Goal: Navigation & Orientation: Understand site structure

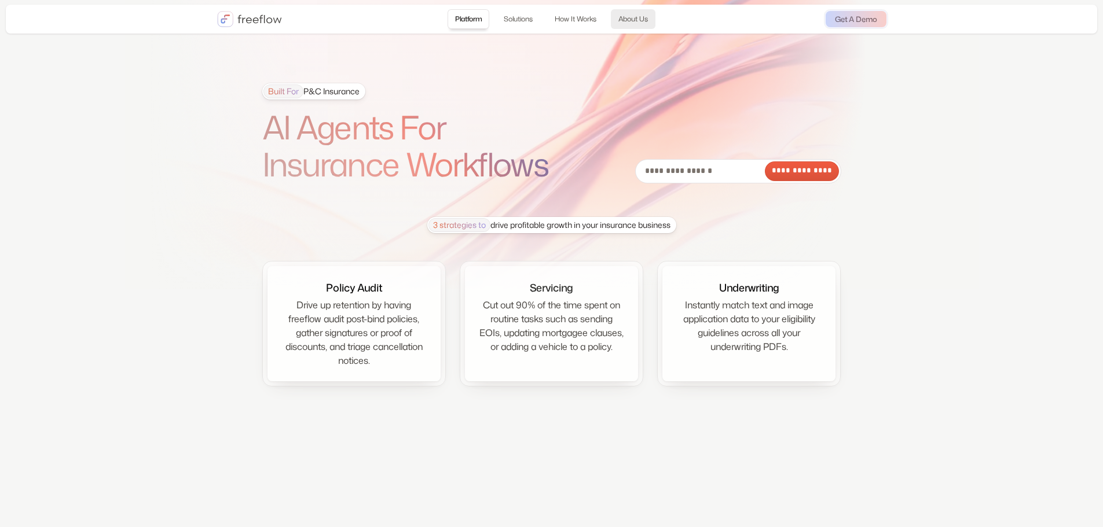
click at [634, 20] on link "About Us" at bounding box center [633, 19] width 45 height 20
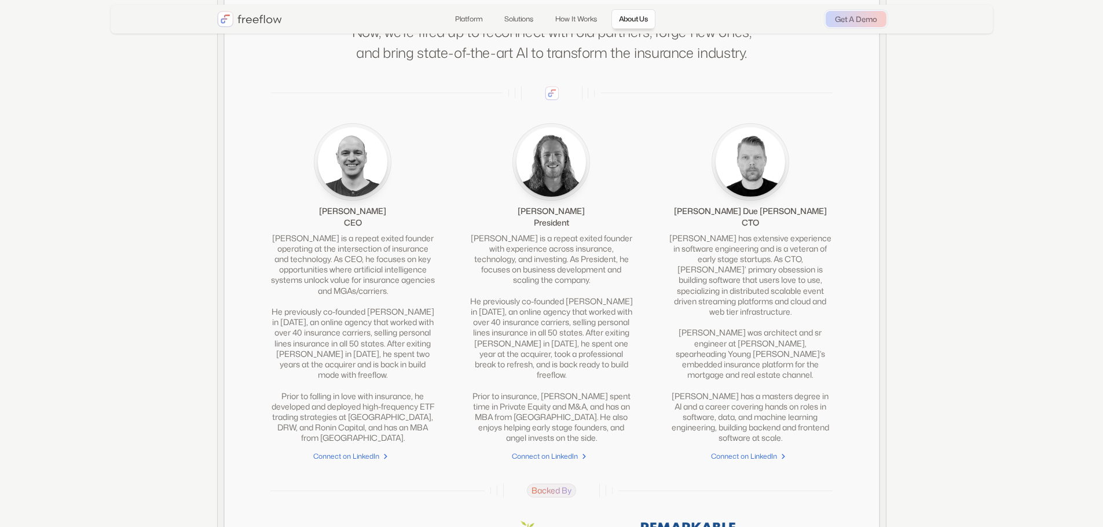
scroll to position [2556, 0]
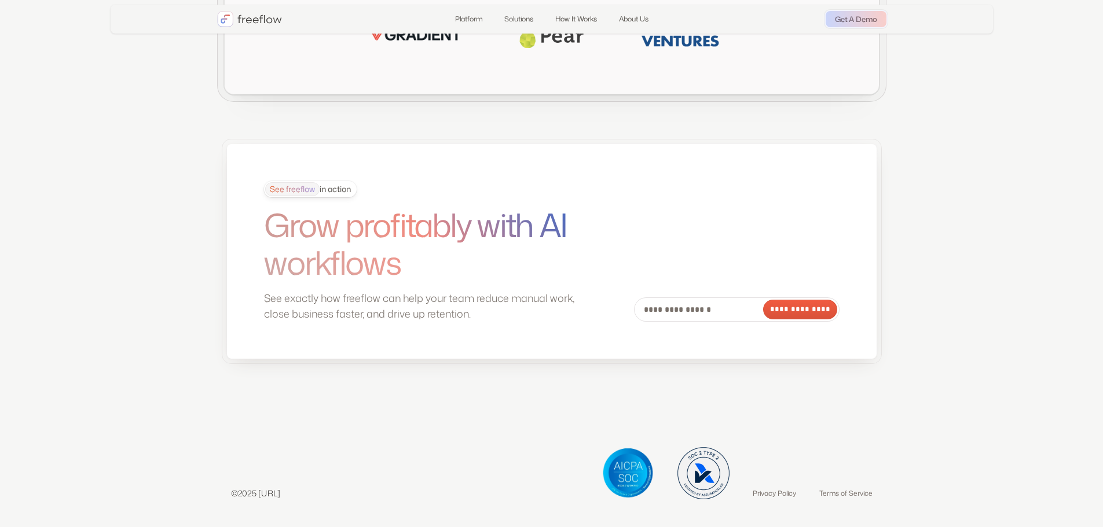
scroll to position [3077, 0]
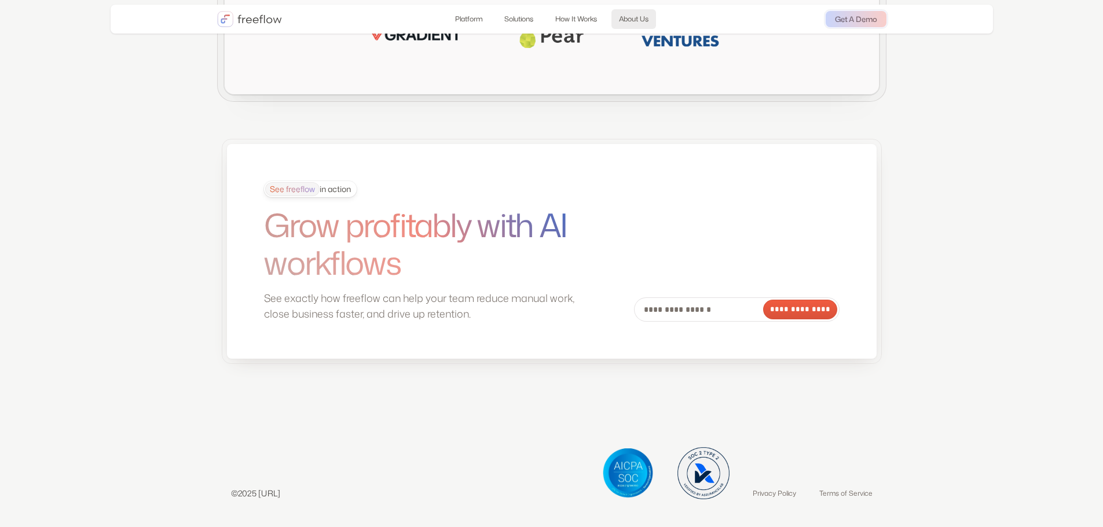
click at [638, 17] on link "About Us" at bounding box center [633, 19] width 45 height 20
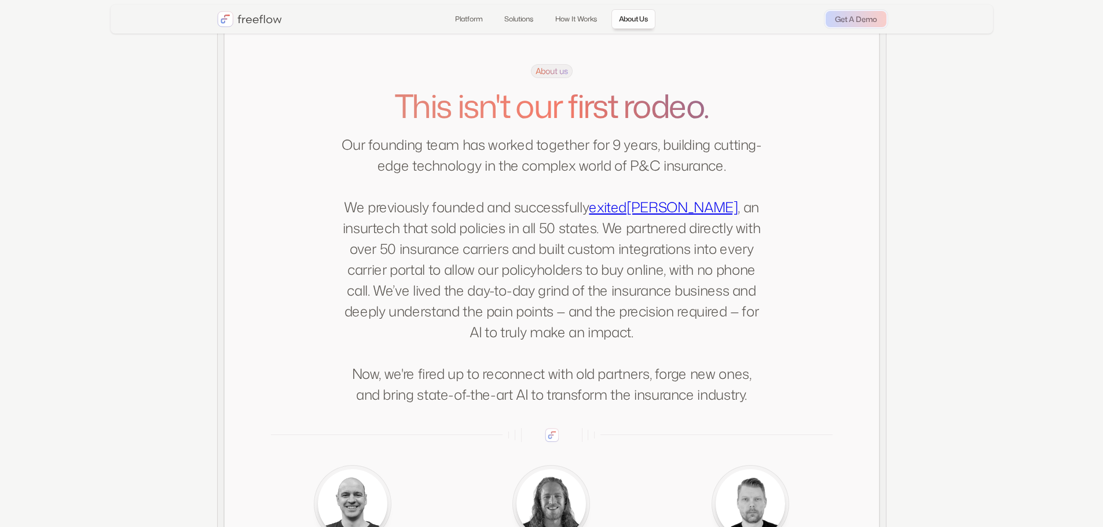
scroll to position [2216, 0]
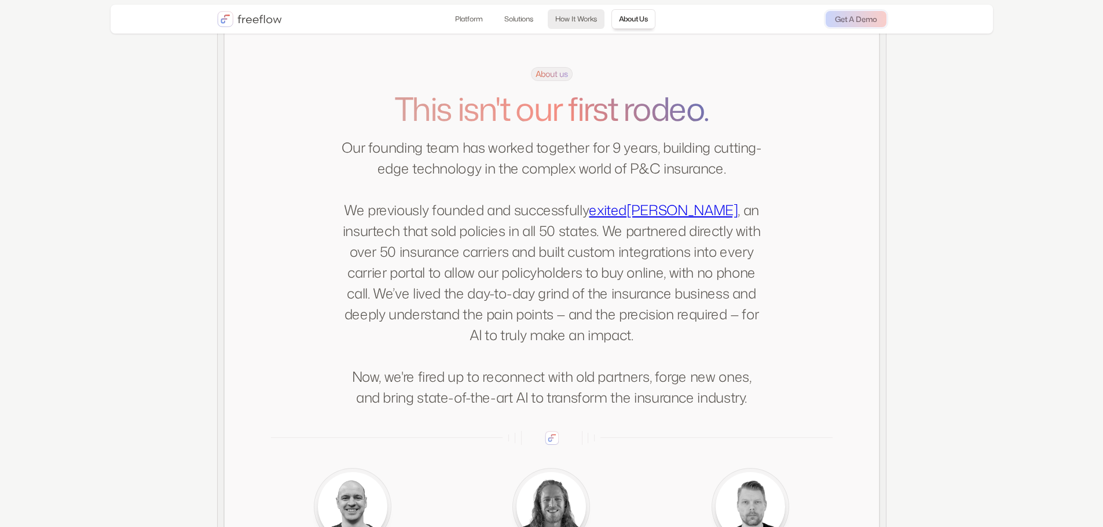
click at [579, 18] on link "How It Works" at bounding box center [576, 19] width 57 height 20
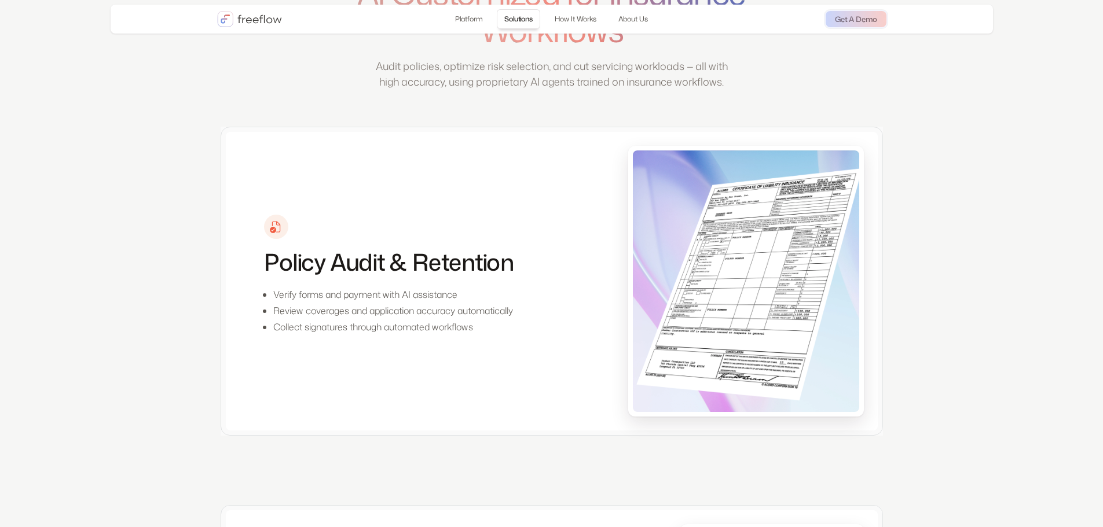
scroll to position [926, 0]
